Goal: Transaction & Acquisition: Download file/media

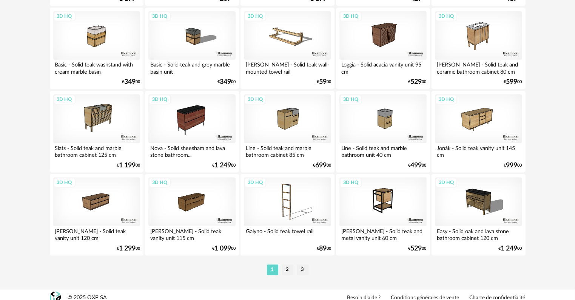
scroll to position [1557, 0]
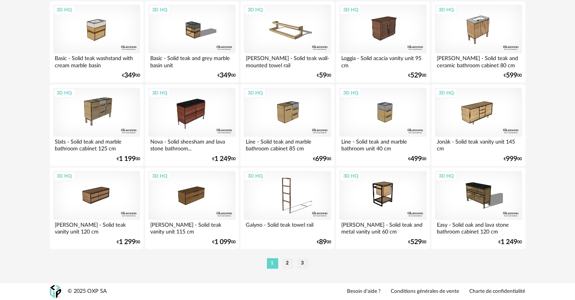
click at [285, 262] on li "2" at bounding box center [287, 263] width 11 height 11
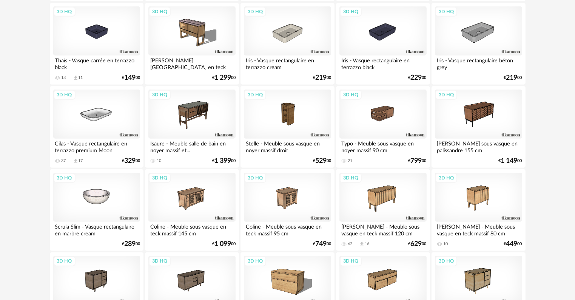
scroll to position [679, 0]
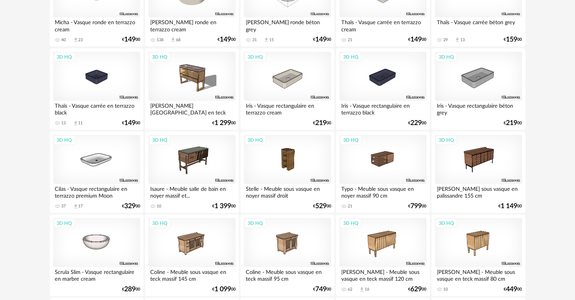
click at [192, 107] on div "[PERSON_NAME] [GEOGRAPHIC_DATA] en teck massif et..." at bounding box center [191, 108] width 87 height 15
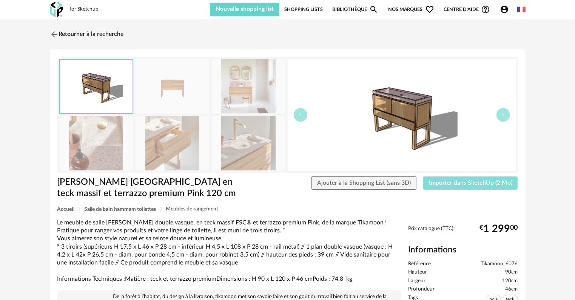
click at [488, 182] on span "Importer dans SketchUp (2 Mo)" at bounding box center [470, 183] width 83 height 6
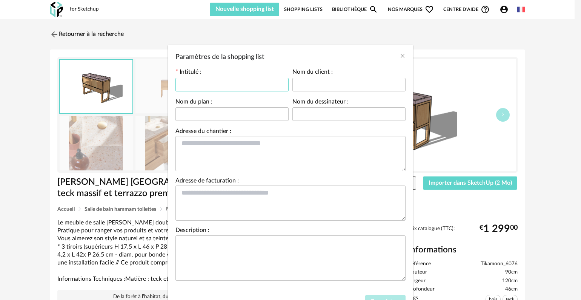
click at [219, 88] on input "Paramètres de la shopping list" at bounding box center [232, 85] width 113 height 14
type input "****"
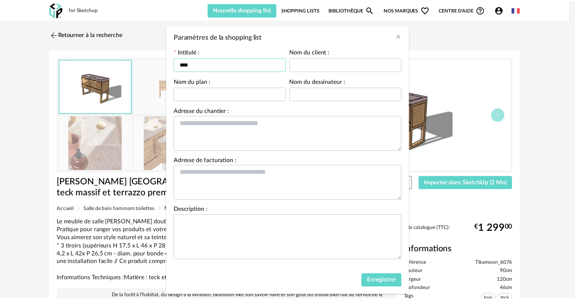
scroll to position [31, 0]
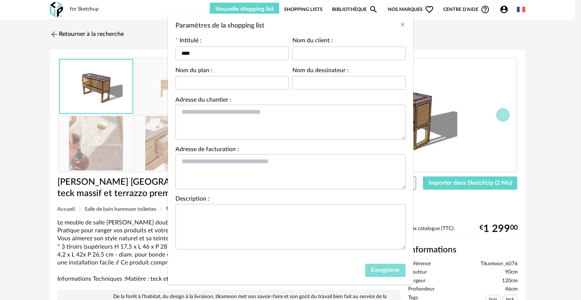
click at [377, 267] on span "Enregistrer" at bounding box center [385, 270] width 29 height 6
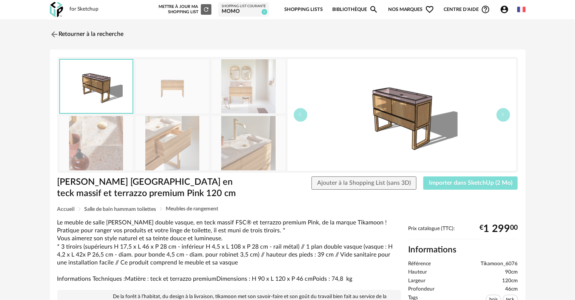
click at [456, 183] on span "Importer dans SketchUp (2 Mo)" at bounding box center [470, 183] width 83 height 6
click at [451, 183] on span "Importer dans SketchUp (2 Mo)" at bounding box center [470, 183] width 83 height 6
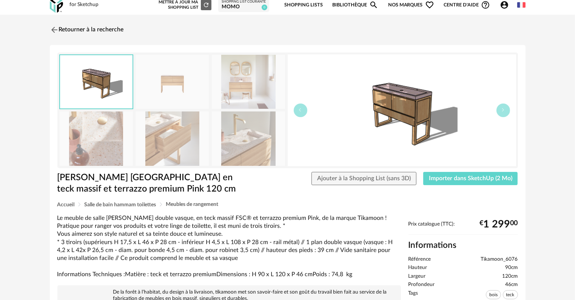
scroll to position [0, 0]
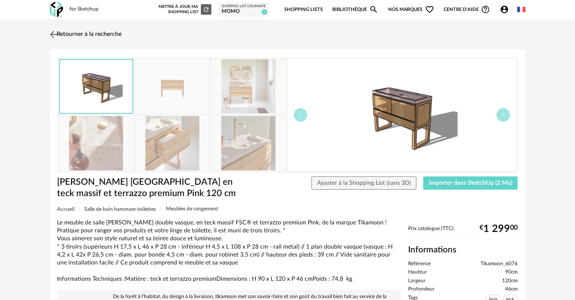
click at [54, 32] on img at bounding box center [53, 34] width 11 height 11
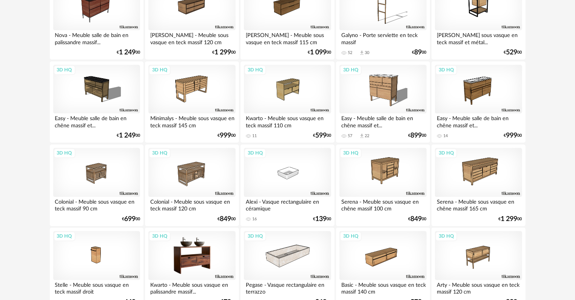
scroll to position [1557, 0]
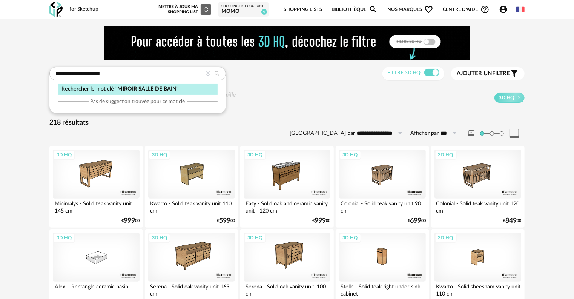
type input "**********"
